Goal: Information Seeking & Learning: Learn about a topic

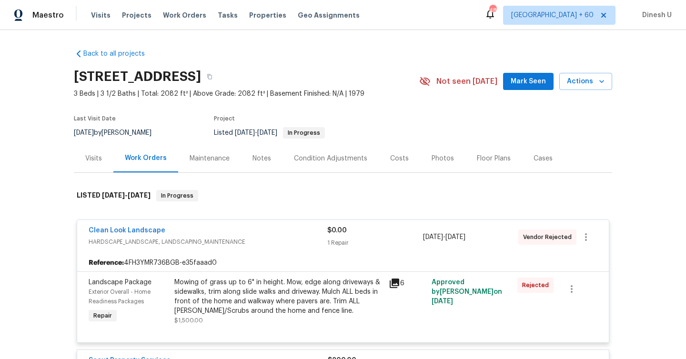
click at [182, 10] on div "Visits Projects Work Orders Tasks Properties Geo Assignments" at bounding box center [231, 15] width 280 height 19
click at [167, 16] on span "Work Orders" at bounding box center [184, 15] width 43 height 10
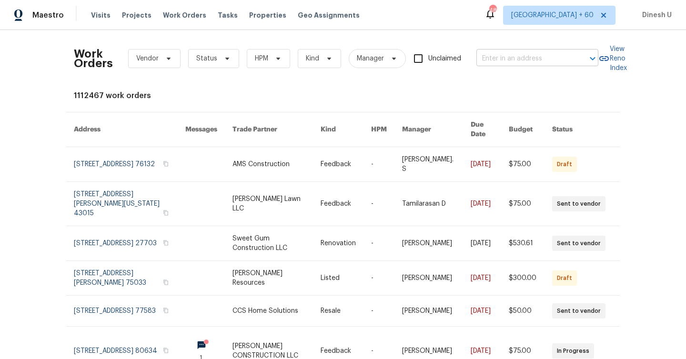
click at [500, 53] on input "text" at bounding box center [523, 58] width 95 height 15
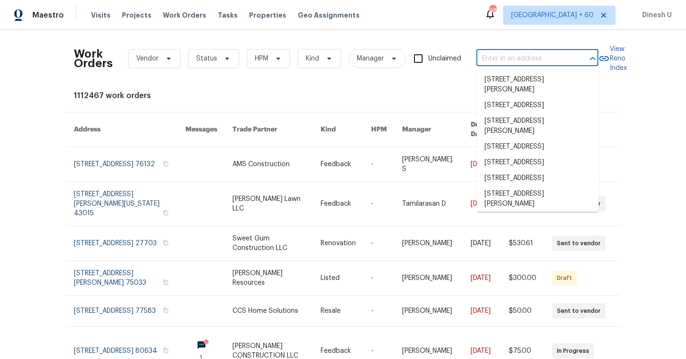
paste input "15815 La Cabana Dr, Houston, TX 77062"
type input "15815 La Cabana Dr, Houston, TX 77062"
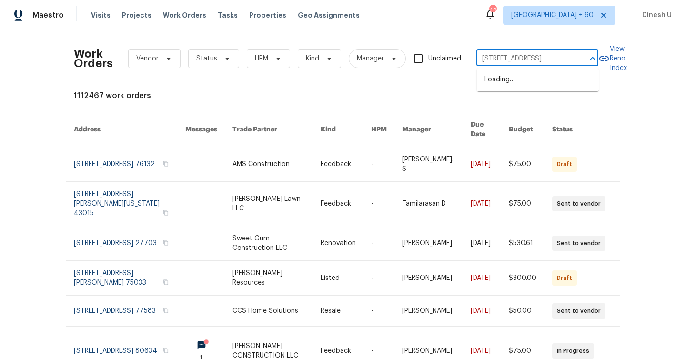
scroll to position [0, 33]
click at [500, 79] on li "15815 La Cabana Dr, Houston, TX 77062" at bounding box center [538, 80] width 122 height 16
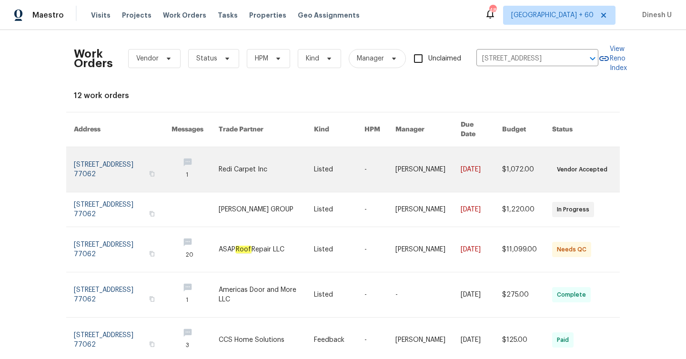
click at [126, 148] on link at bounding box center [123, 169] width 98 height 45
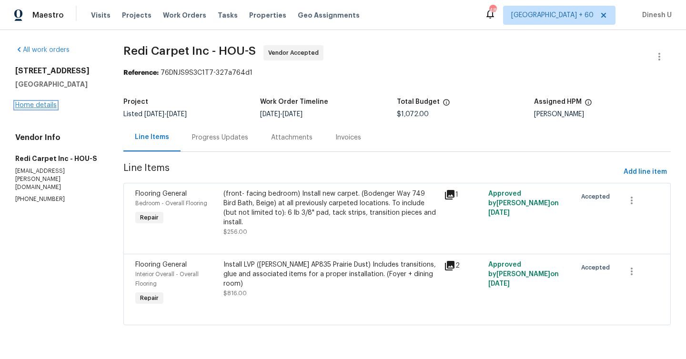
click at [39, 104] on link "Home details" at bounding box center [35, 105] width 41 height 7
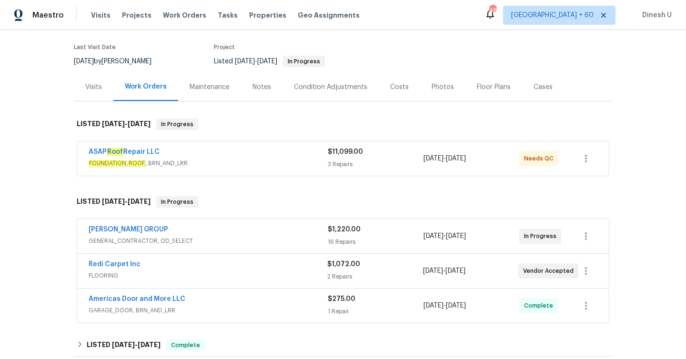
scroll to position [77, 0]
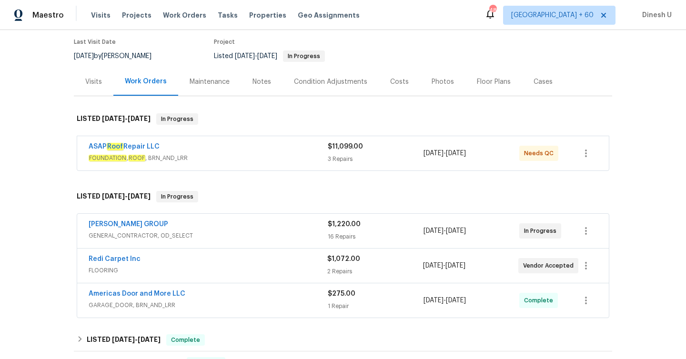
click at [333, 154] on div "3 Repairs" at bounding box center [376, 159] width 96 height 10
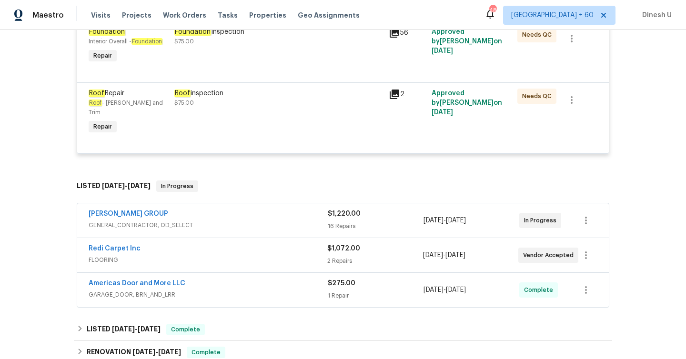
scroll to position [355, 0]
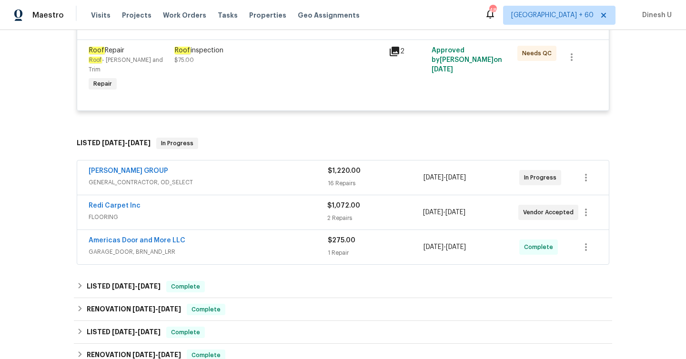
click at [333, 179] on div "16 Repairs" at bounding box center [376, 184] width 96 height 10
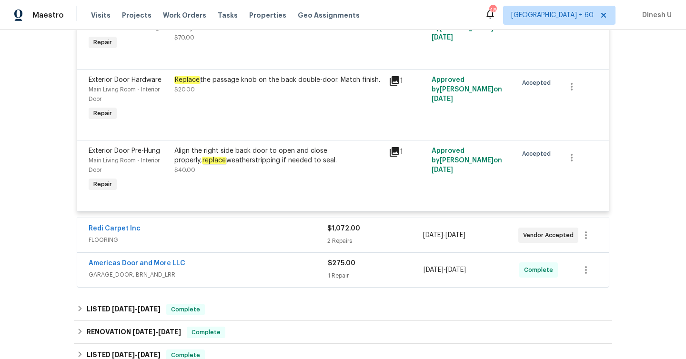
scroll to position [1612, 0]
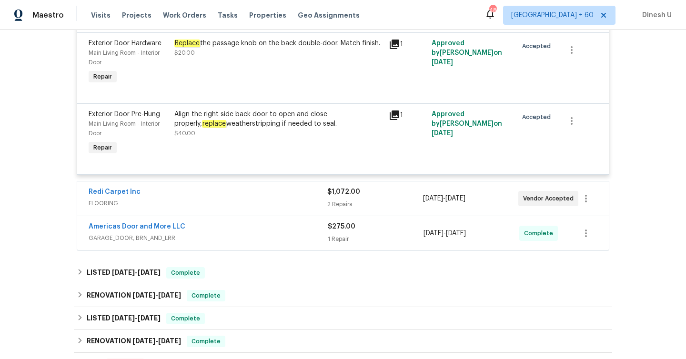
click at [330, 200] on div "2 Repairs" at bounding box center [374, 205] width 95 height 10
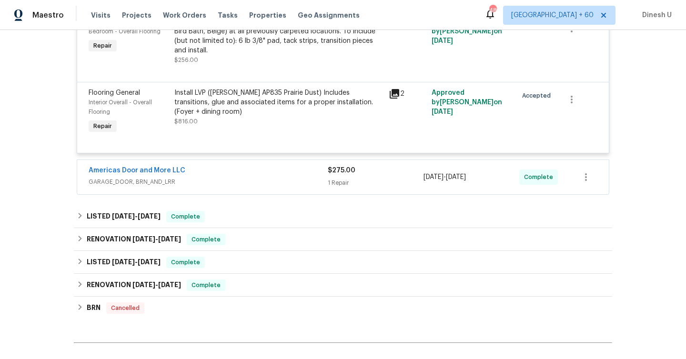
scroll to position [1836, 0]
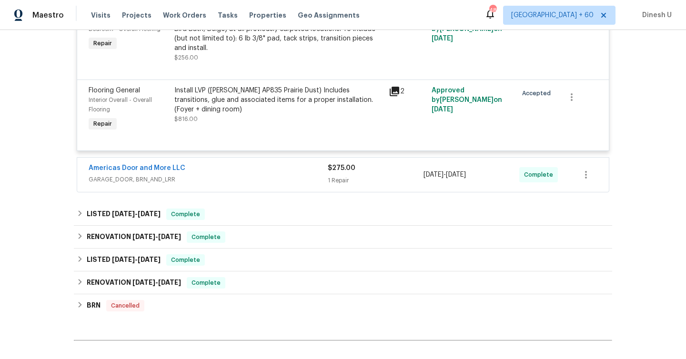
click at [335, 176] on div "1 Repair" at bounding box center [376, 181] width 96 height 10
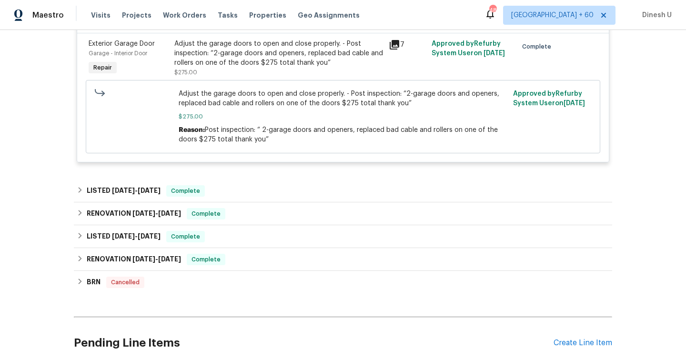
scroll to position [2016, 0]
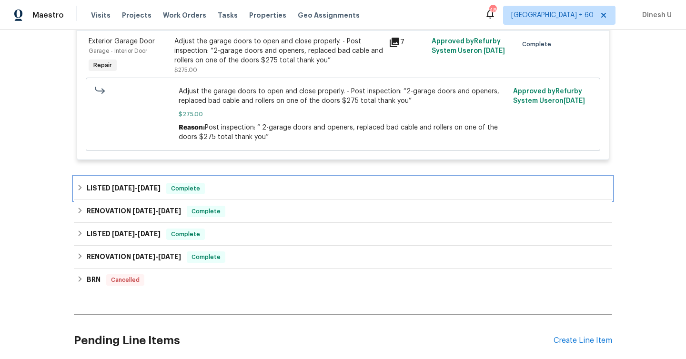
click at [151, 185] on span "7/22/25" at bounding box center [149, 188] width 23 height 7
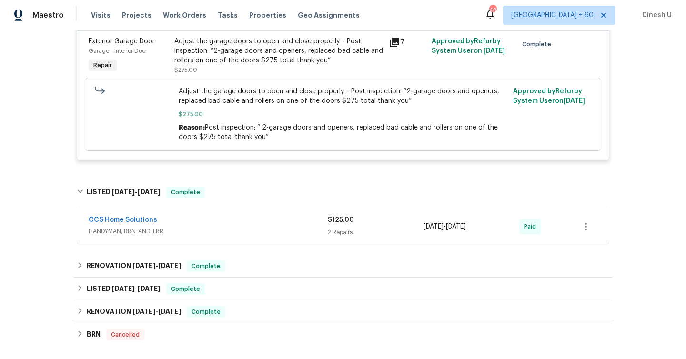
click at [330, 228] on div "2 Repairs" at bounding box center [376, 233] width 96 height 10
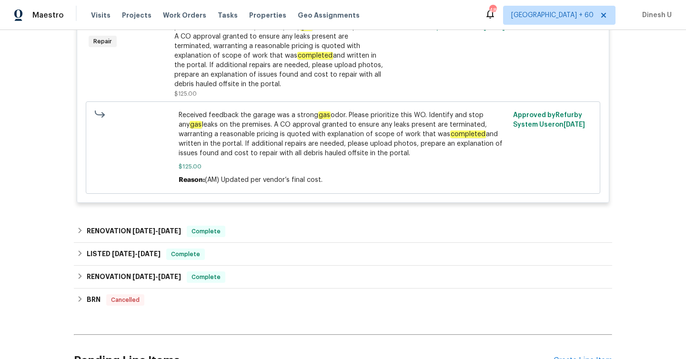
scroll to position [2394, 0]
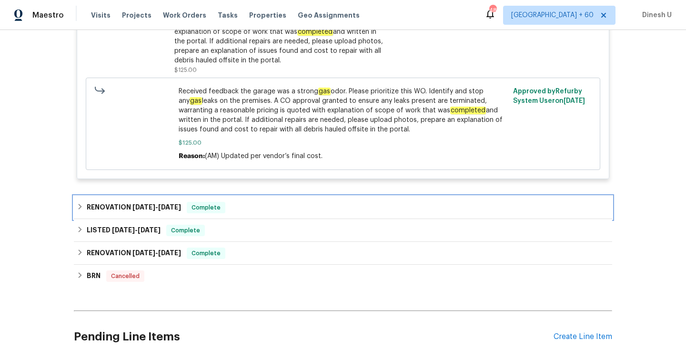
click at [170, 204] on span "2/10/25" at bounding box center [169, 207] width 23 height 7
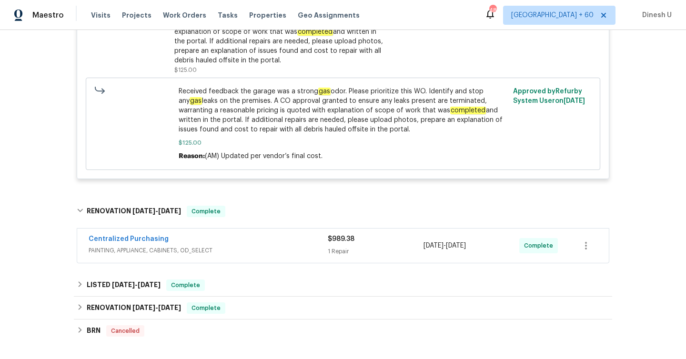
click at [340, 247] on div "1 Repair" at bounding box center [376, 252] width 96 height 10
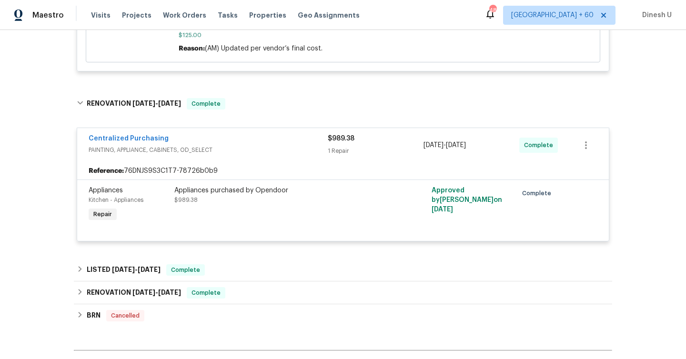
scroll to position [2559, 0]
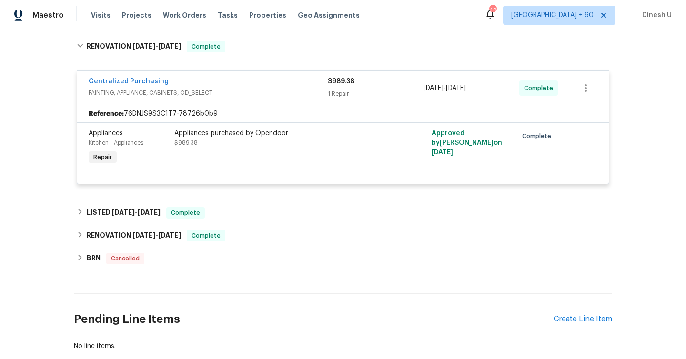
click at [154, 209] on span "2/7/25" at bounding box center [149, 212] width 23 height 7
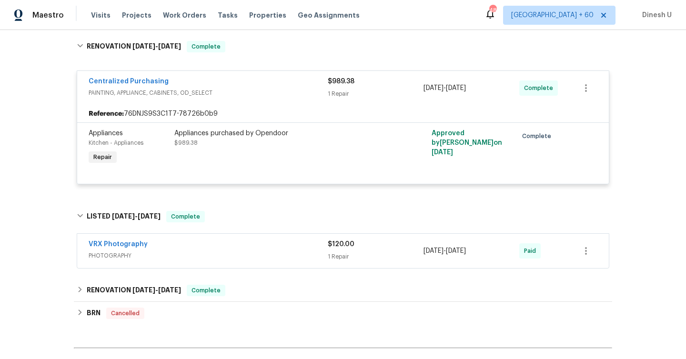
click at [331, 252] on div "1 Repair" at bounding box center [376, 257] width 96 height 10
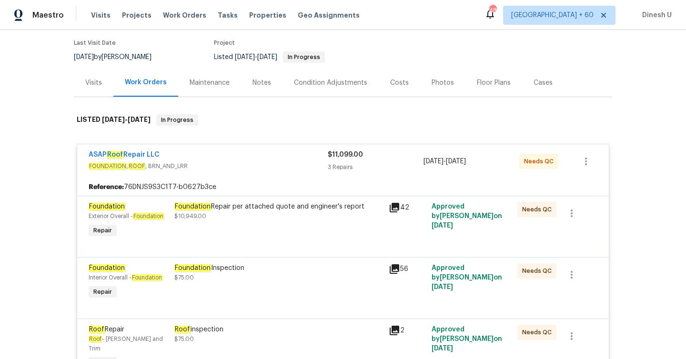
scroll to position [0, 0]
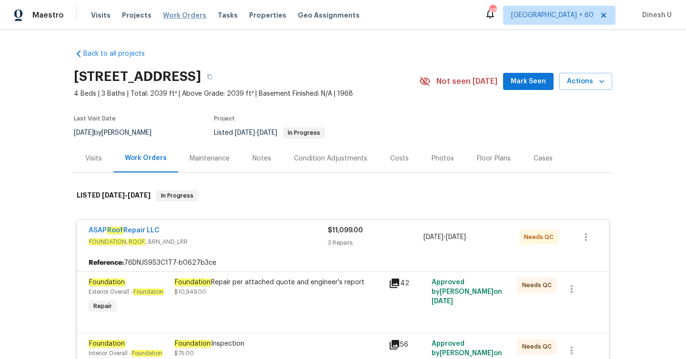
click at [163, 15] on span "Work Orders" at bounding box center [184, 15] width 43 height 10
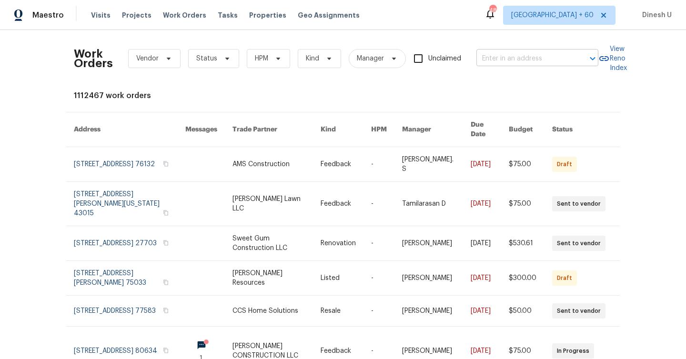
click at [515, 52] on input "text" at bounding box center [523, 58] width 95 height 15
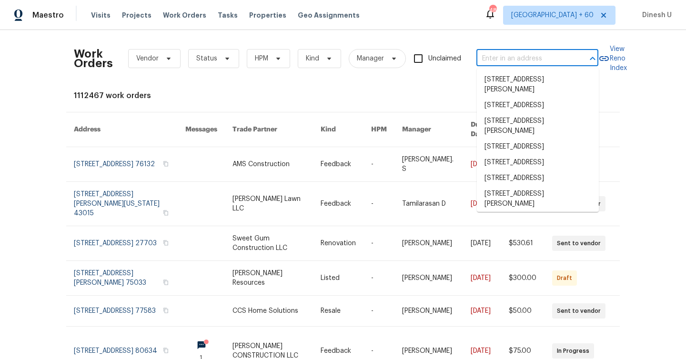
paste input "1003 Joe Morse Dr Copperas Cove, TX 76522"
type input "1003 Joe Morse Dr Copperas Cove, TX 76522"
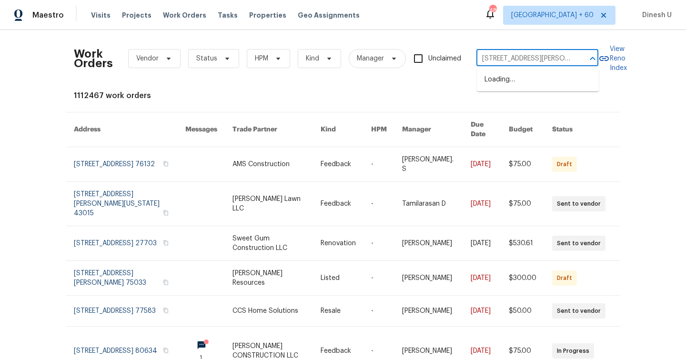
scroll to position [0, 50]
click at [504, 78] on li "[STREET_ADDRESS][PERSON_NAME]" at bounding box center [538, 85] width 122 height 26
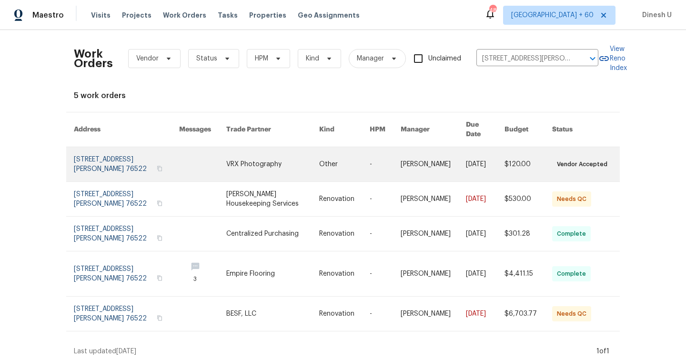
click at [133, 156] on link at bounding box center [126, 164] width 105 height 34
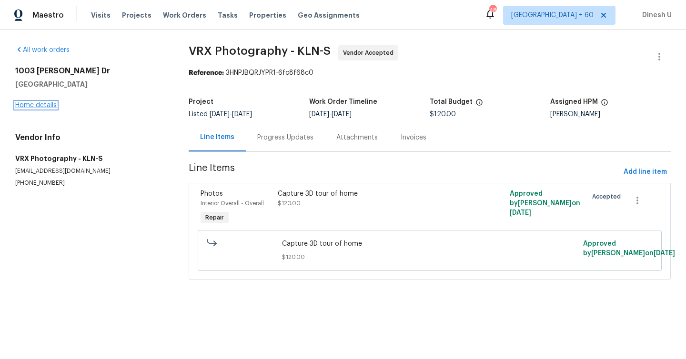
click at [45, 108] on link "Home details" at bounding box center [35, 105] width 41 height 7
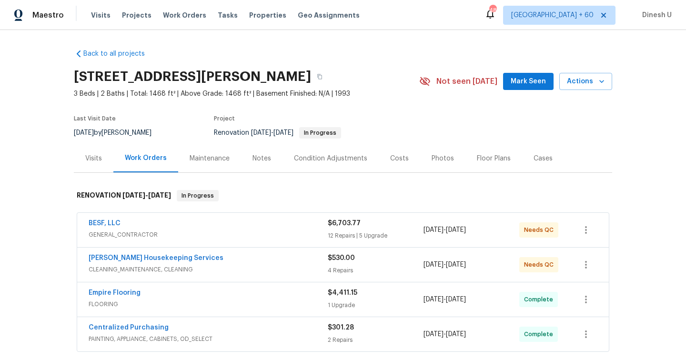
click at [95, 163] on div "Visits" at bounding box center [94, 158] width 40 height 28
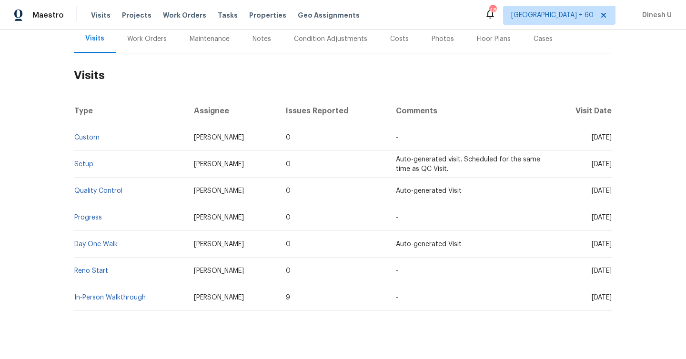
scroll to position [136, 0]
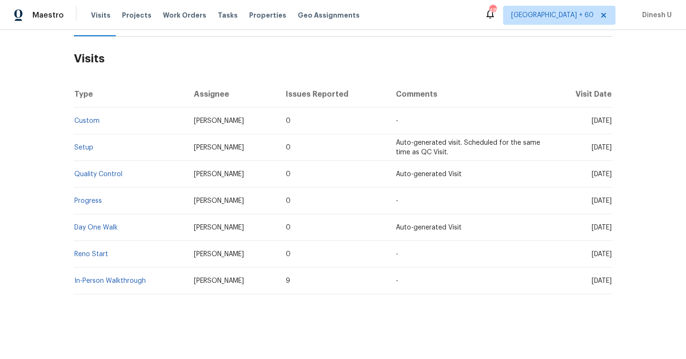
click at [77, 143] on td "Setup" at bounding box center [130, 147] width 112 height 27
click at [84, 149] on link "Setup" at bounding box center [83, 147] width 19 height 7
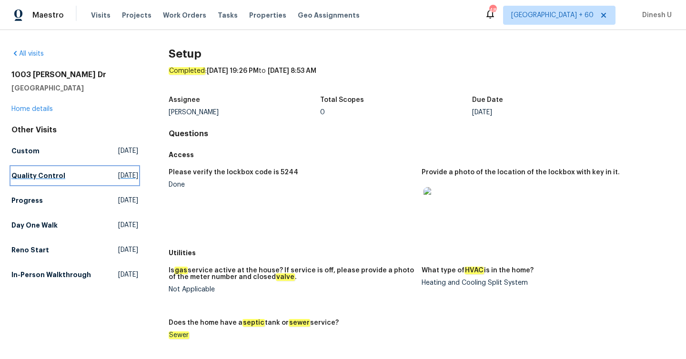
click at [118, 174] on span "Wed, Aug 13 2025" at bounding box center [128, 176] width 20 height 10
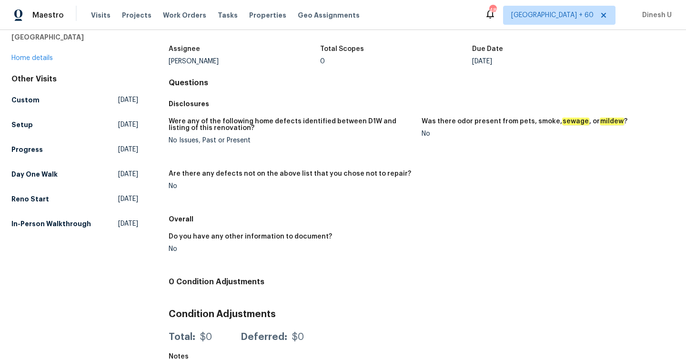
scroll to position [70, 0]
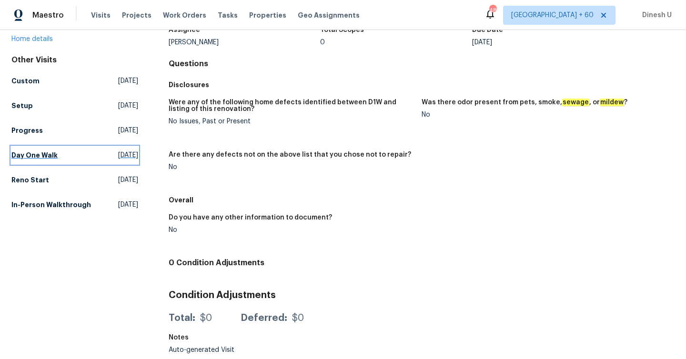
click at [118, 155] on span "Tue, Aug 05 2025" at bounding box center [128, 156] width 20 height 10
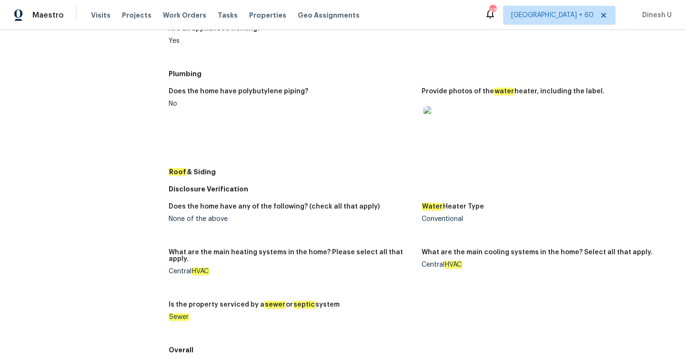
scroll to position [333, 0]
click at [437, 114] on img at bounding box center [439, 121] width 30 height 30
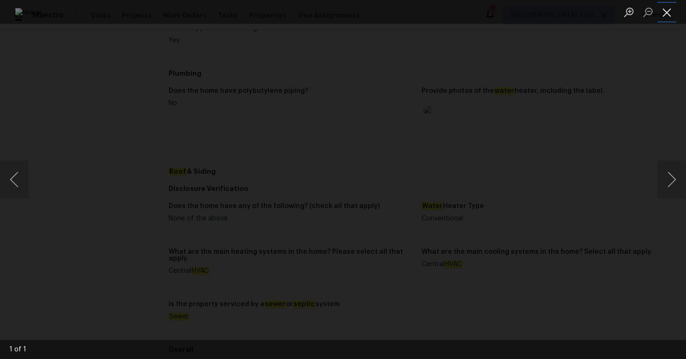
click at [661, 10] on button "Close lightbox" at bounding box center [666, 12] width 19 height 17
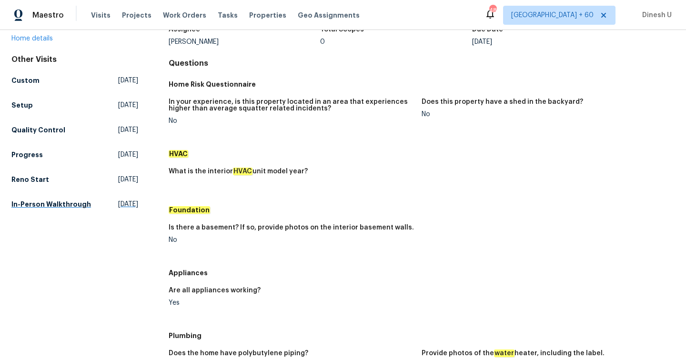
scroll to position [76, 0]
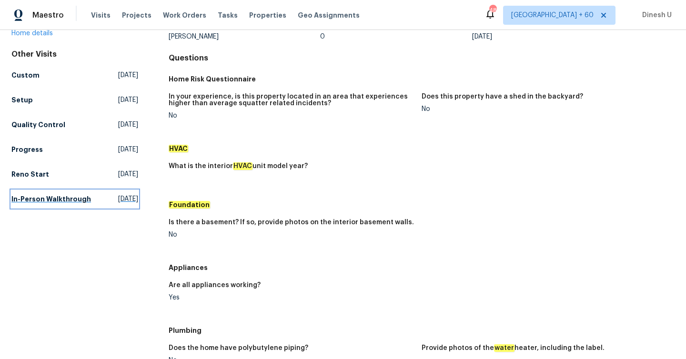
click at [119, 200] on span "Thu, Jun 19 2025" at bounding box center [128, 199] width 20 height 10
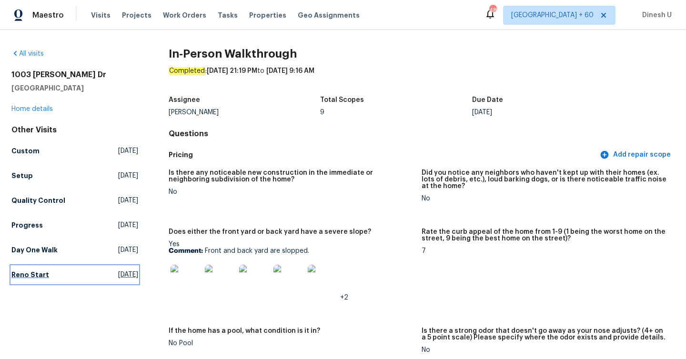
click at [119, 268] on link "Reno Start Thu, Jul 31 2025" at bounding box center [74, 274] width 127 height 17
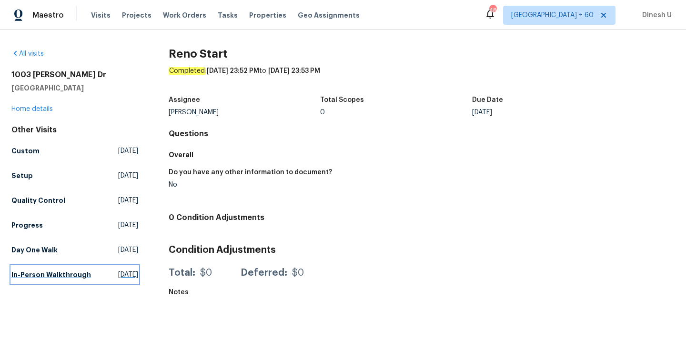
click at [118, 276] on span "Thu, Jun 19 2025" at bounding box center [128, 275] width 20 height 10
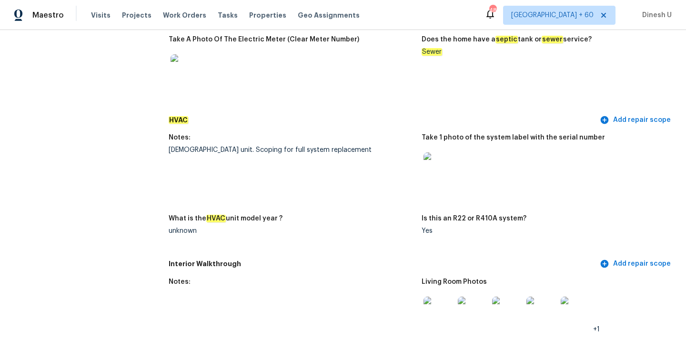
scroll to position [850, 0]
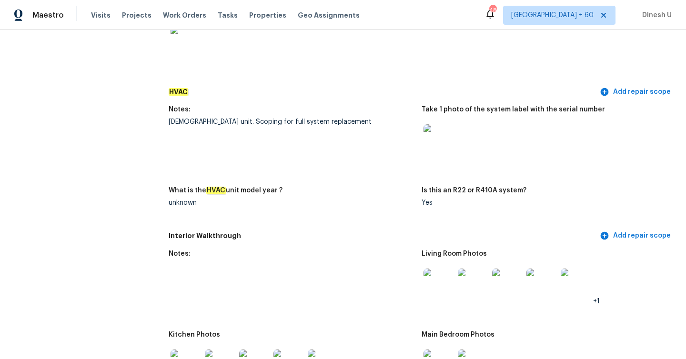
click at [440, 138] on img at bounding box center [439, 139] width 30 height 30
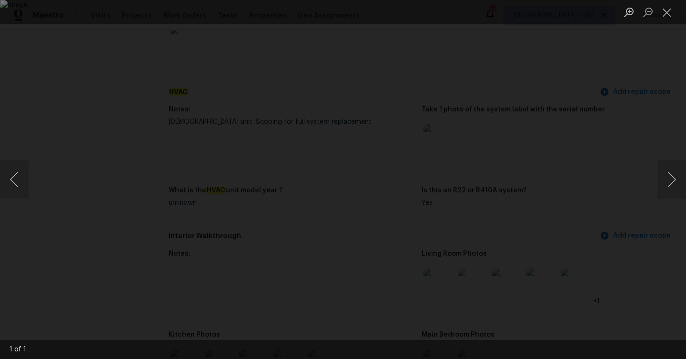
click at [668, 21] on li "Lightbox" at bounding box center [666, 12] width 19 height 24
click at [664, 14] on button "Close lightbox" at bounding box center [666, 12] width 19 height 17
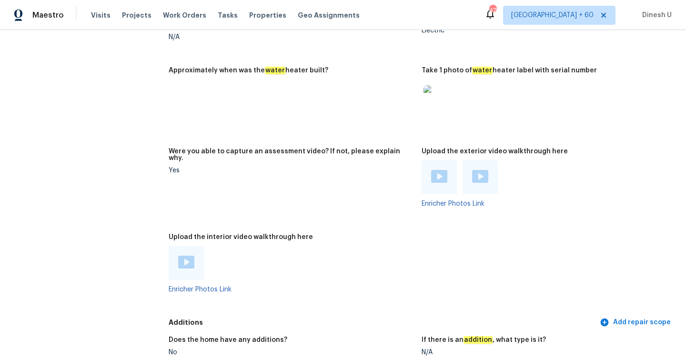
scroll to position [1576, 0]
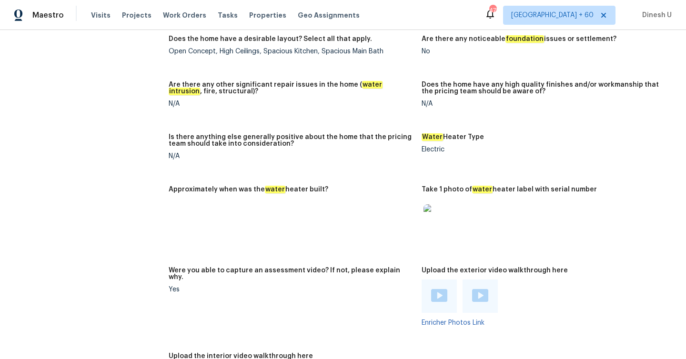
click at [190, 20] on div "Visits Projects Work Orders Tasks Properties Geo Assignments" at bounding box center [231, 15] width 280 height 19
click at [178, 17] on span "Work Orders" at bounding box center [184, 15] width 43 height 10
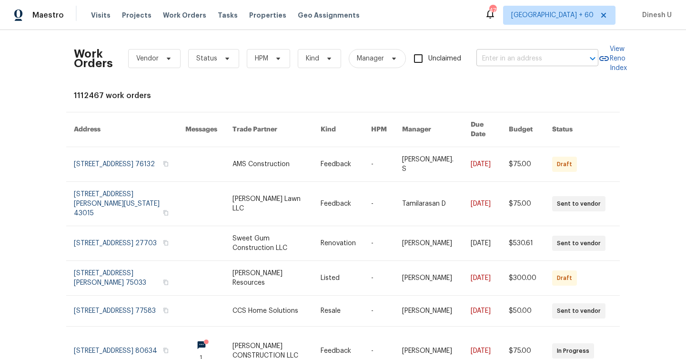
click at [517, 55] on input "text" at bounding box center [523, 58] width 95 height 15
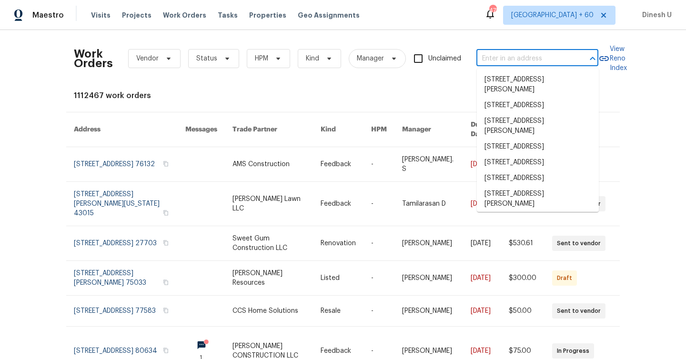
paste input "1845 Pope Hill Ct Kernersville, NC 27284"
type input "1845 Pope Hill Ct Kernersville, NC 27284"
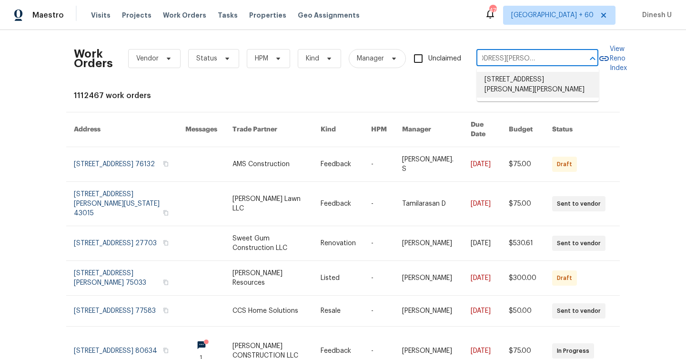
click at [508, 79] on li "1845 Pope Hill Ct, Kernersville, NC 27284" at bounding box center [538, 85] width 122 height 26
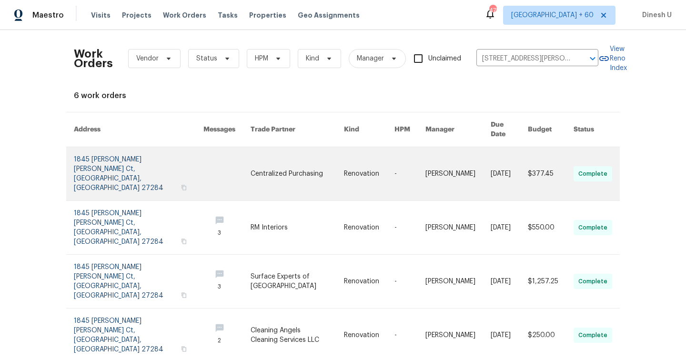
click at [127, 155] on link at bounding box center [139, 173] width 130 height 53
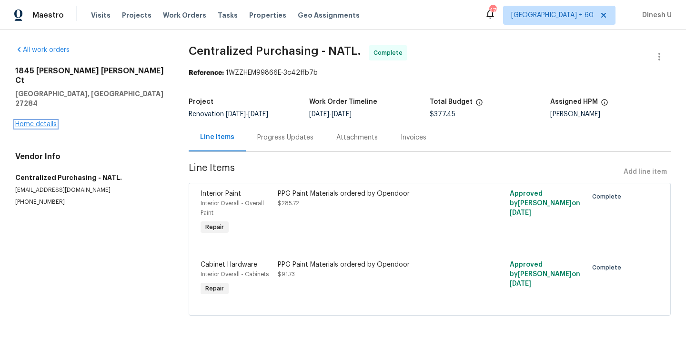
click at [36, 121] on link "Home details" at bounding box center [35, 124] width 41 height 7
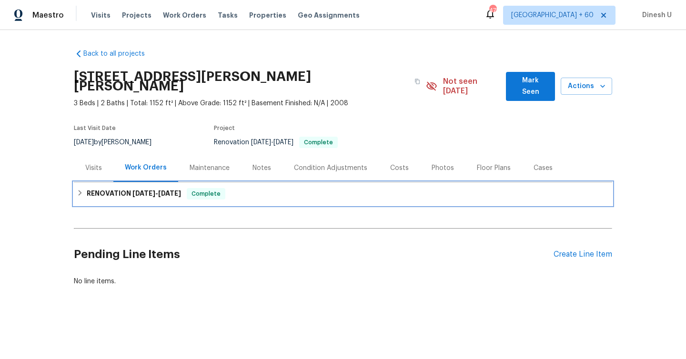
click at [153, 182] on div "RENOVATION 8/6/25 - 8/18/25 Complete" at bounding box center [343, 193] width 538 height 23
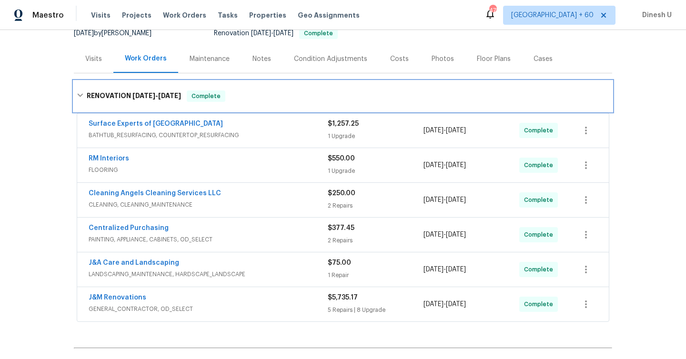
scroll to position [110, 0]
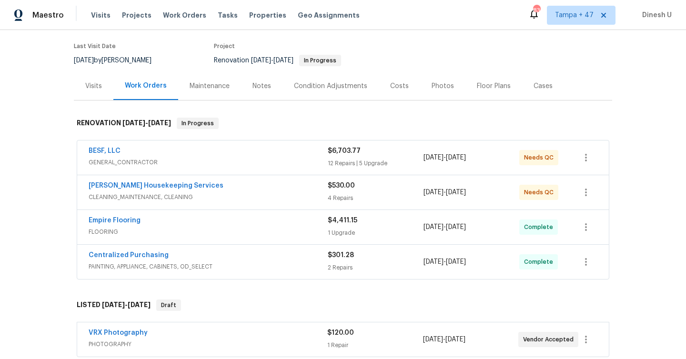
scroll to position [93, 0]
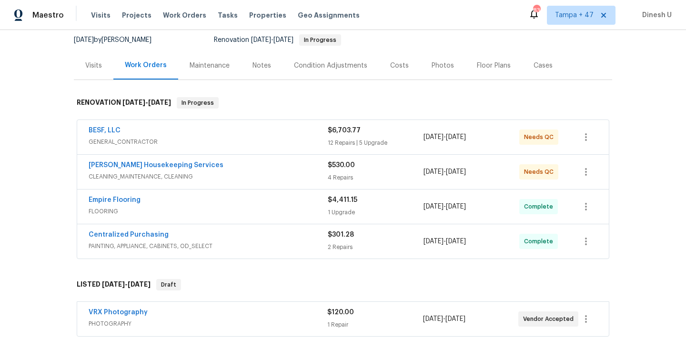
click at [341, 138] on div "12 Repairs | 5 Upgrade" at bounding box center [376, 143] width 96 height 10
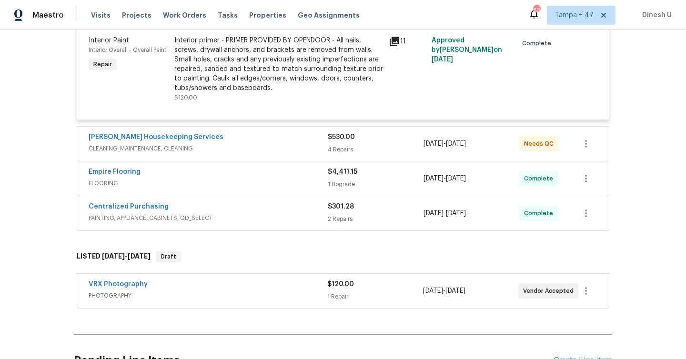
scroll to position [1679, 0]
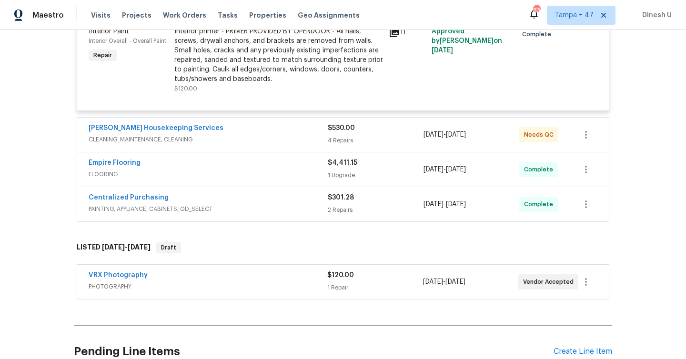
click at [337, 136] on div "4 Repairs" at bounding box center [376, 141] width 96 height 10
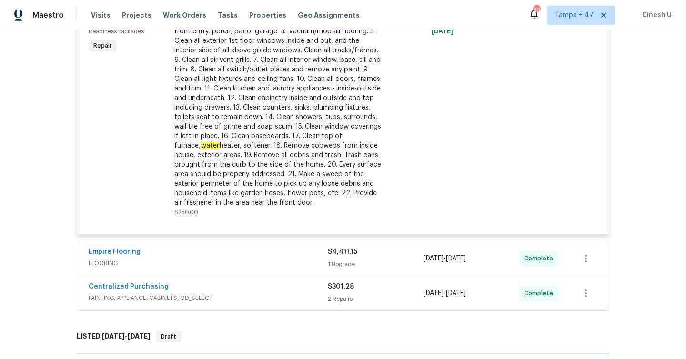
scroll to position [2117, 0]
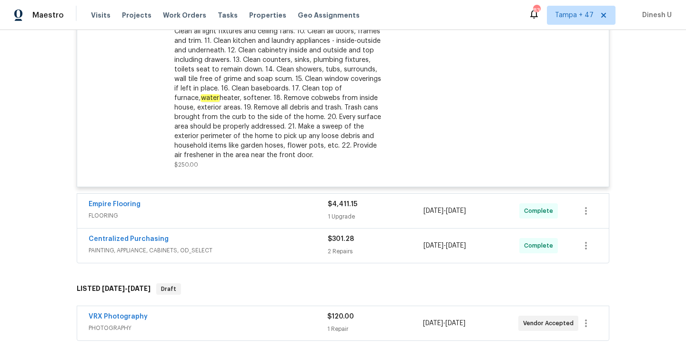
click at [337, 207] on div "$4,411.15 1 Upgrade" at bounding box center [376, 211] width 96 height 23
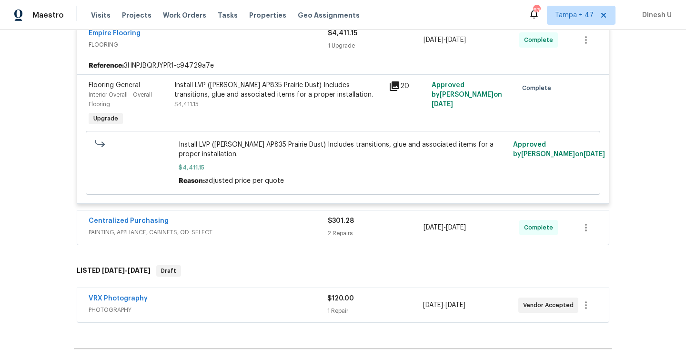
scroll to position [2296, 0]
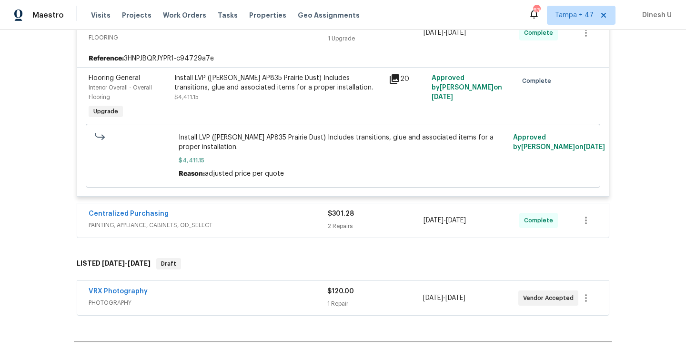
click at [350, 223] on div "2 Repairs" at bounding box center [376, 227] width 96 height 10
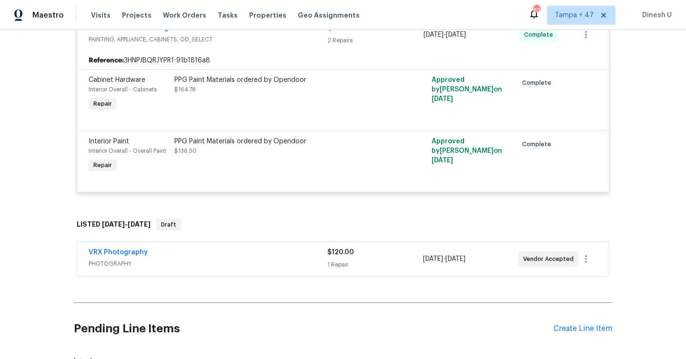
scroll to position [2529, 0]
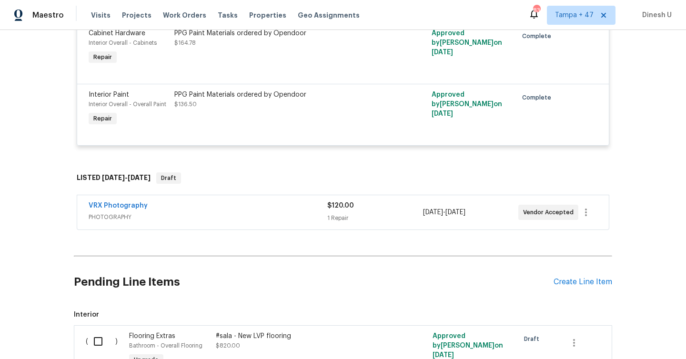
click at [341, 210] on div "$120.00 1 Repair" at bounding box center [374, 212] width 95 height 23
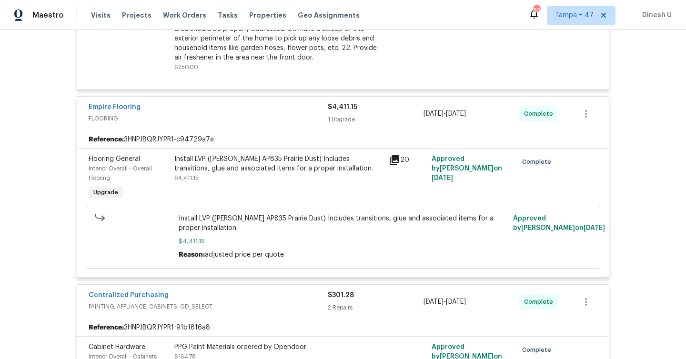
scroll to position [2207, 0]
